Goal: Task Accomplishment & Management: Manage account settings

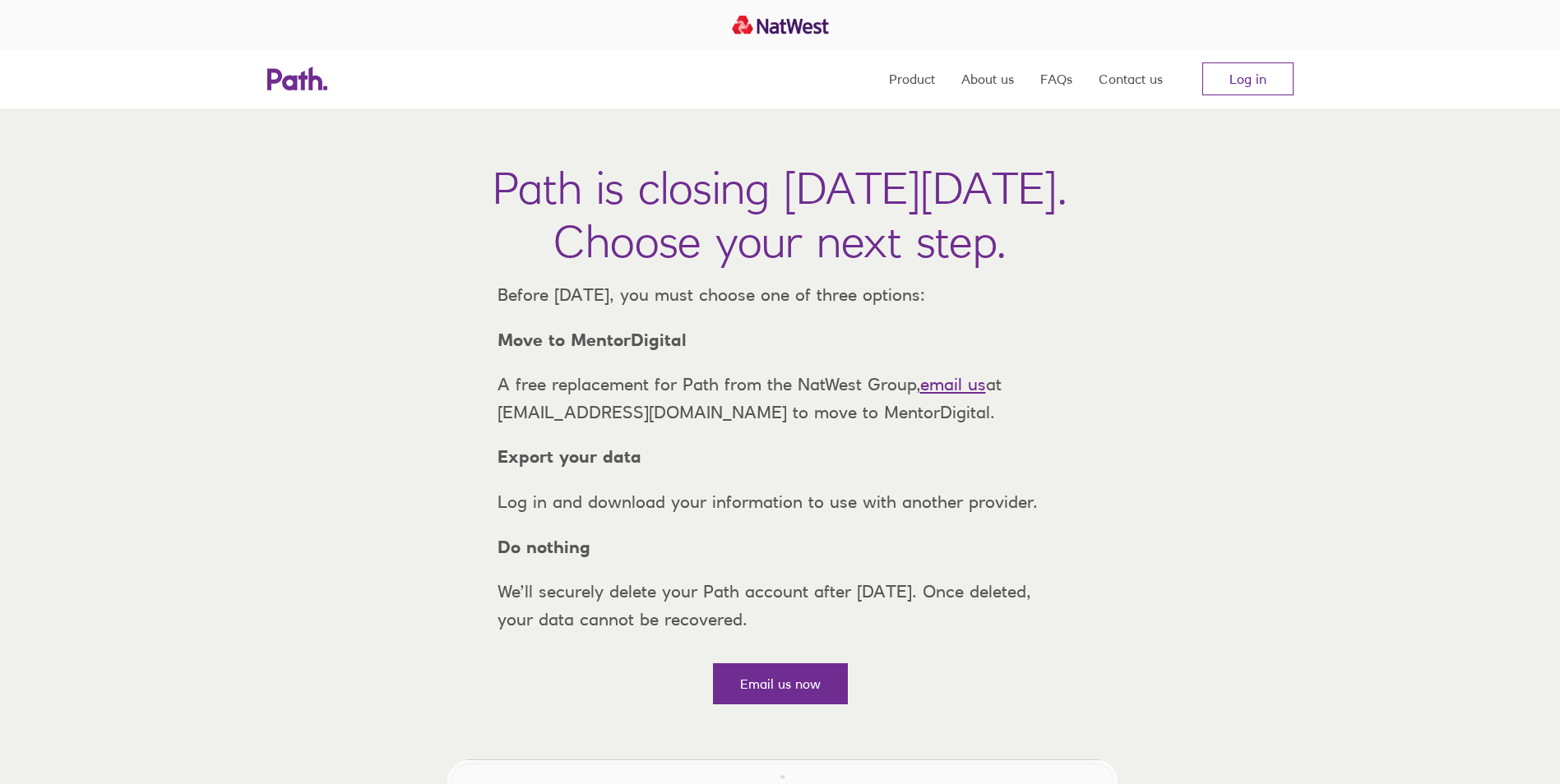
drag, startPoint x: 542, startPoint y: 655, endPoint x: 920, endPoint y: 649, distance: 378.0
click at [920, 633] on p "We’ll securely delete your Path account after [DATE]. Once deleted, your data c…" at bounding box center [780, 605] width 592 height 55
click at [810, 705] on link "Email us now" at bounding box center [780, 684] width 135 height 41
click at [1284, 77] on link "Log in" at bounding box center [1248, 79] width 92 height 33
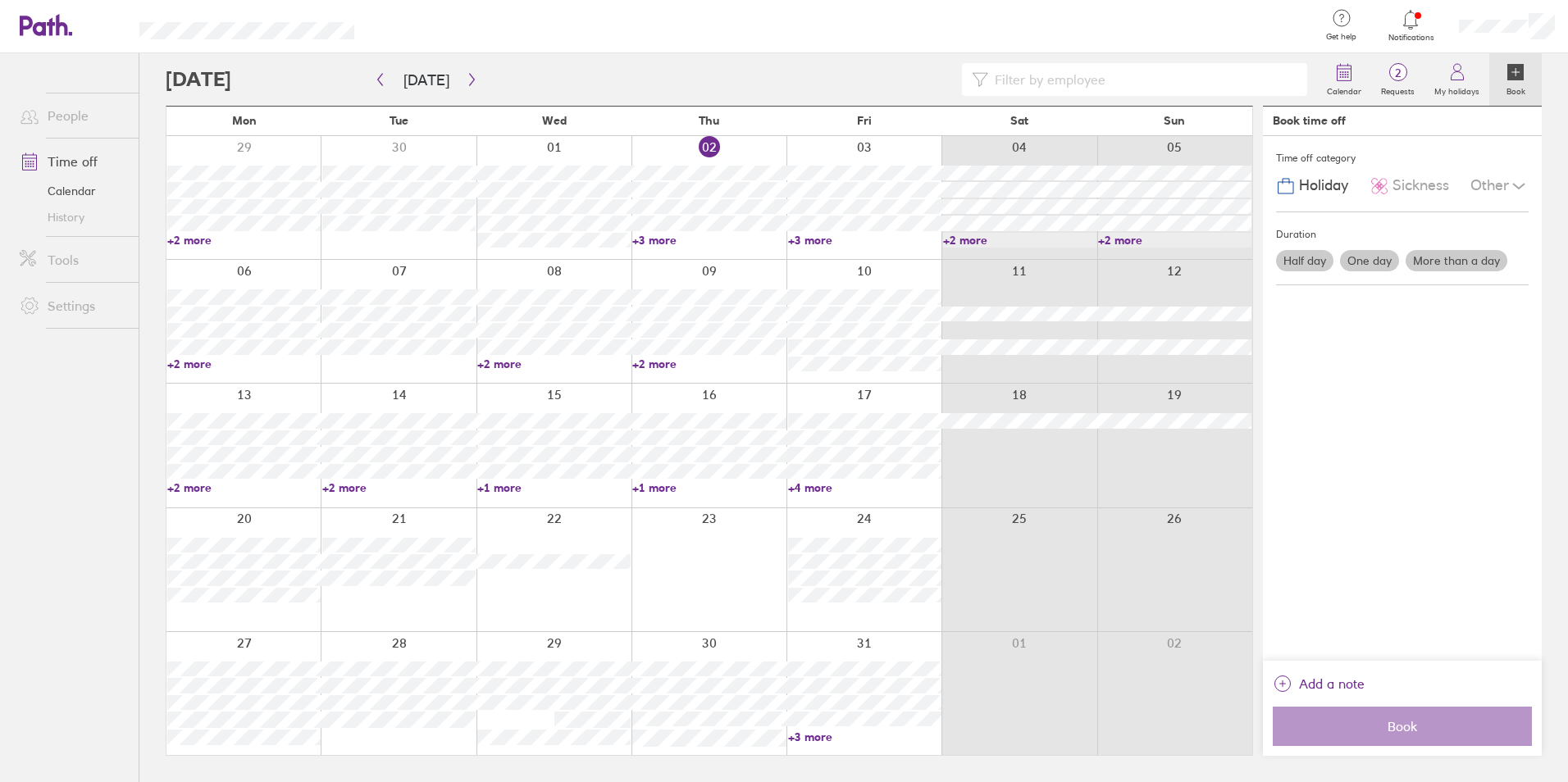
click at [652, 235] on link "+3 more" at bounding box center [709, 239] width 153 height 15
click at [797, 246] on div at bounding box center [864, 197] width 155 height 123
click at [798, 236] on link "+3 more" at bounding box center [865, 239] width 153 height 15
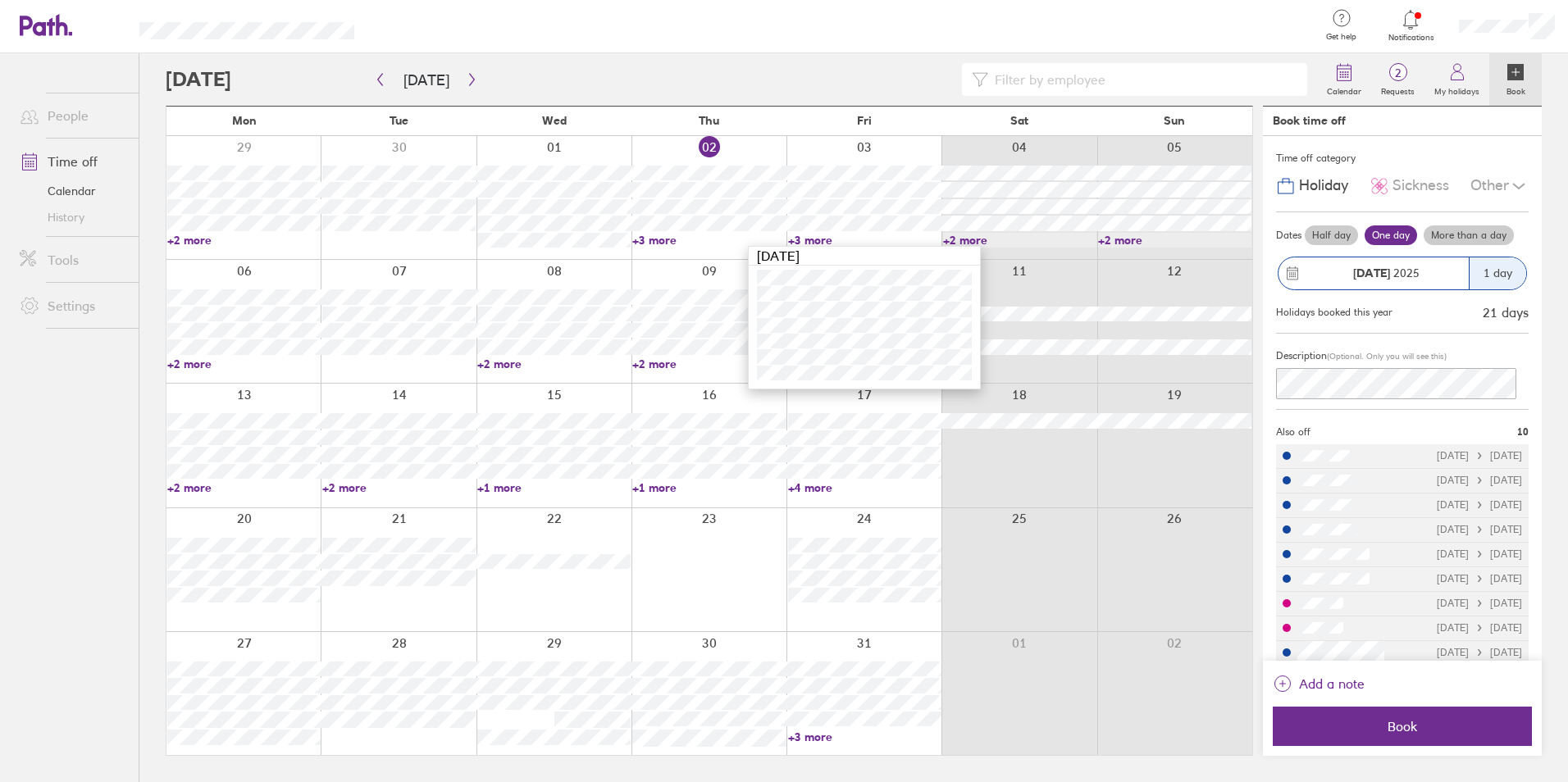
click at [774, 543] on div at bounding box center [709, 569] width 155 height 123
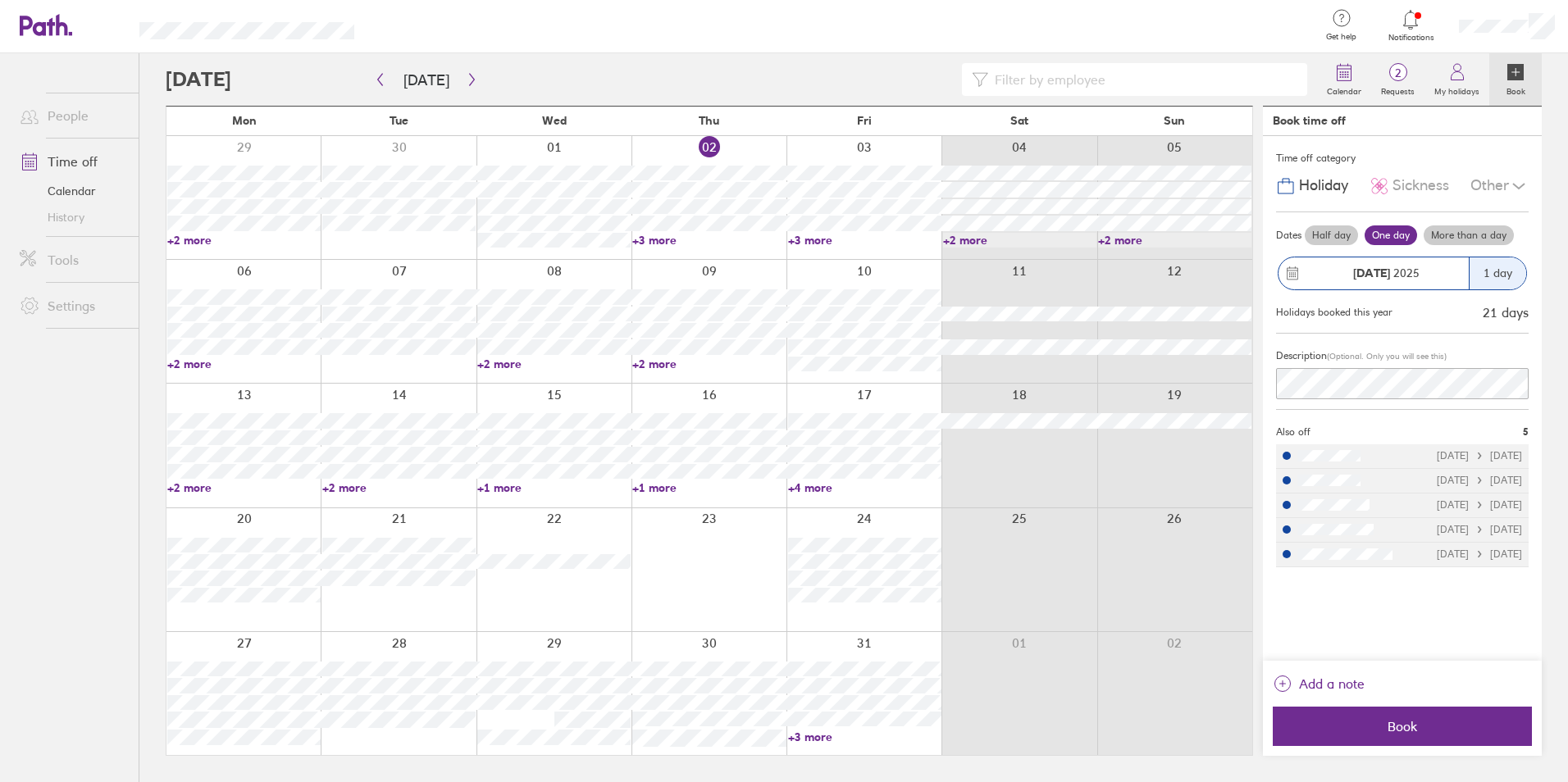
click at [668, 557] on div at bounding box center [709, 569] width 155 height 123
click at [196, 490] on link "+2 more" at bounding box center [244, 487] width 153 height 15
click at [31, 469] on ul "People Time off Calendar History Tools Settings" at bounding box center [69, 390] width 139 height 674
click at [178, 360] on link "+2 more" at bounding box center [244, 363] width 153 height 15
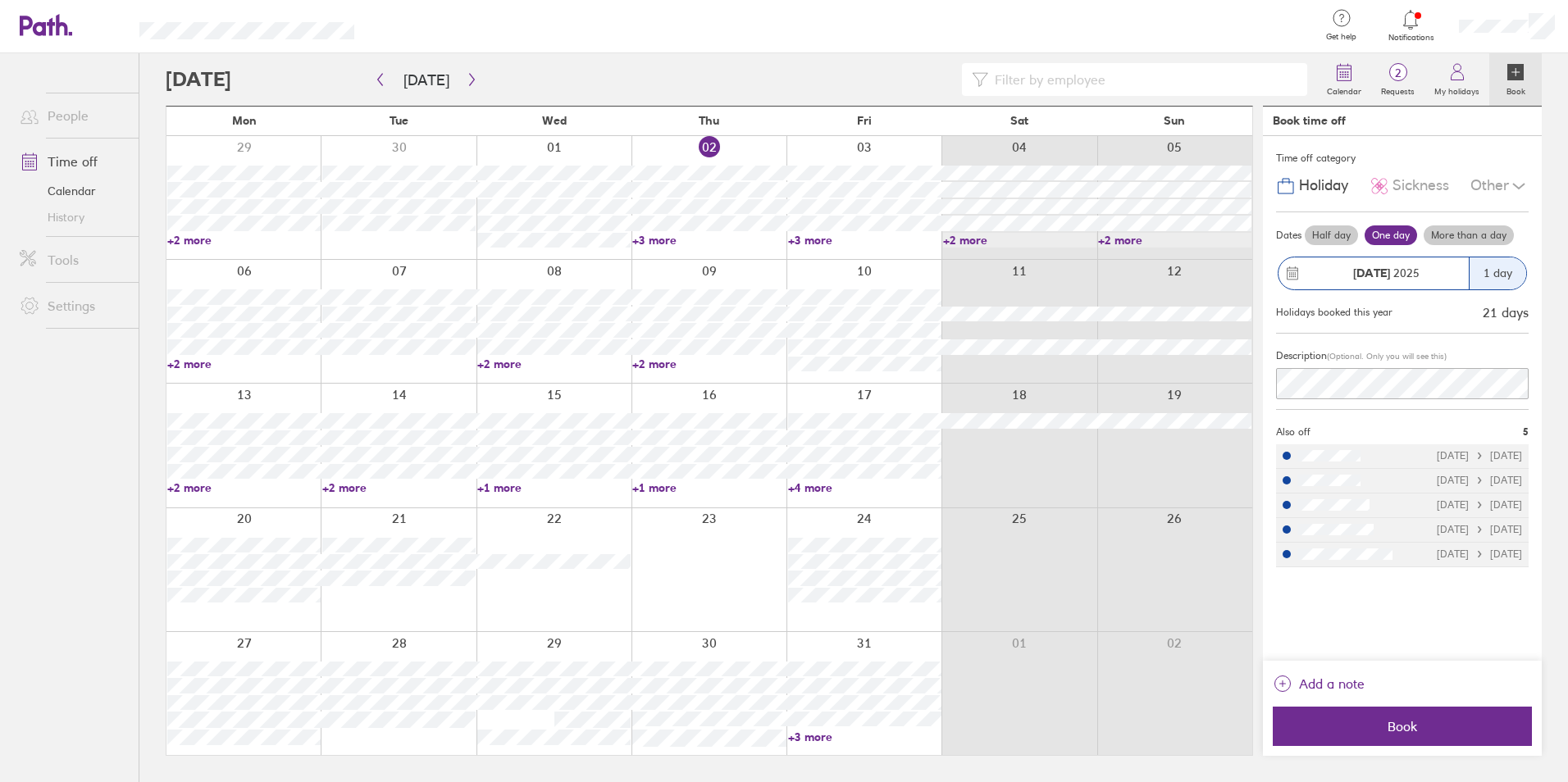
click at [808, 237] on link "+3 more" at bounding box center [865, 239] width 153 height 15
click at [808, 238] on link "+3 more" at bounding box center [865, 239] width 153 height 15
click at [1400, 24] on div at bounding box center [1411, 20] width 53 height 23
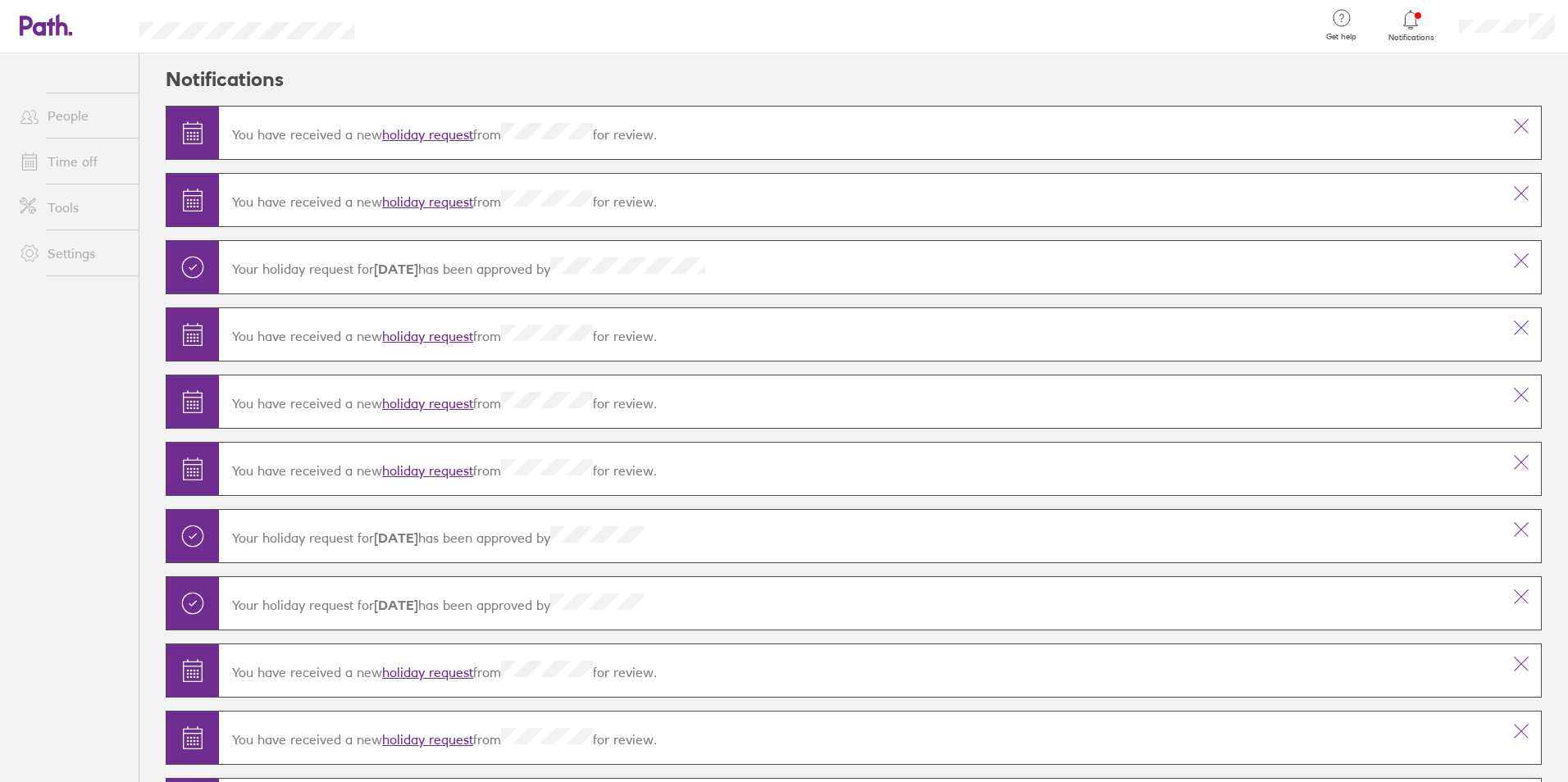
click at [1400, 24] on div at bounding box center [1411, 20] width 53 height 23
